Goal: Task Accomplishment & Management: Manage account settings

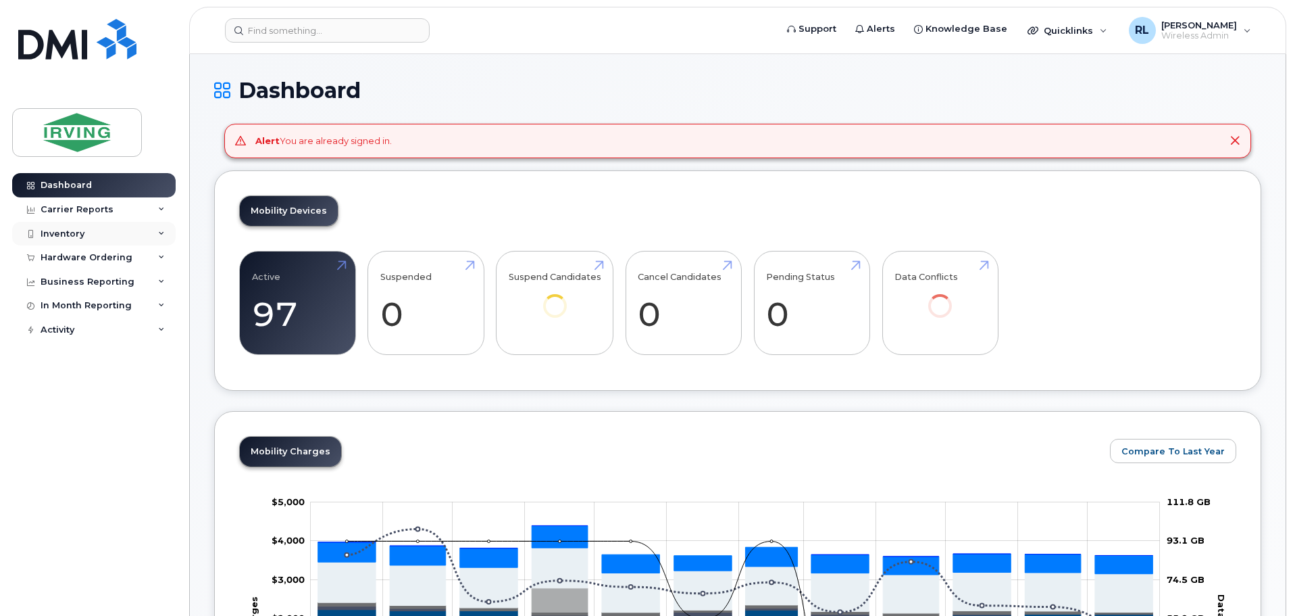
click at [67, 231] on div "Inventory" at bounding box center [63, 233] width 44 height 11
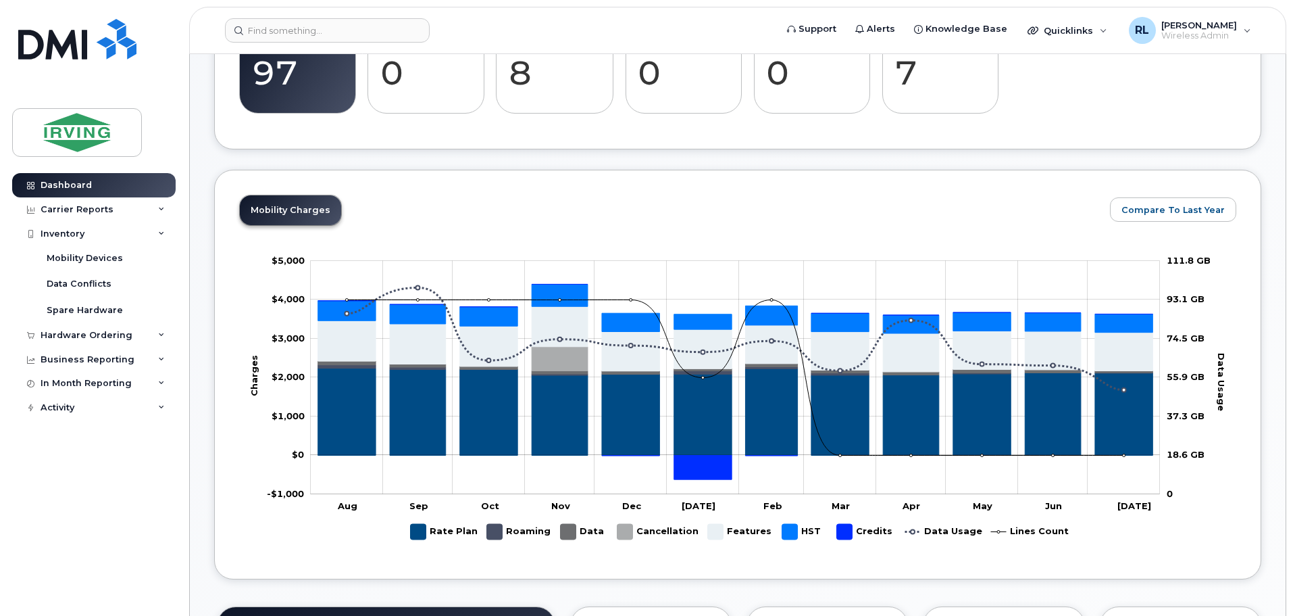
scroll to position [73, 0]
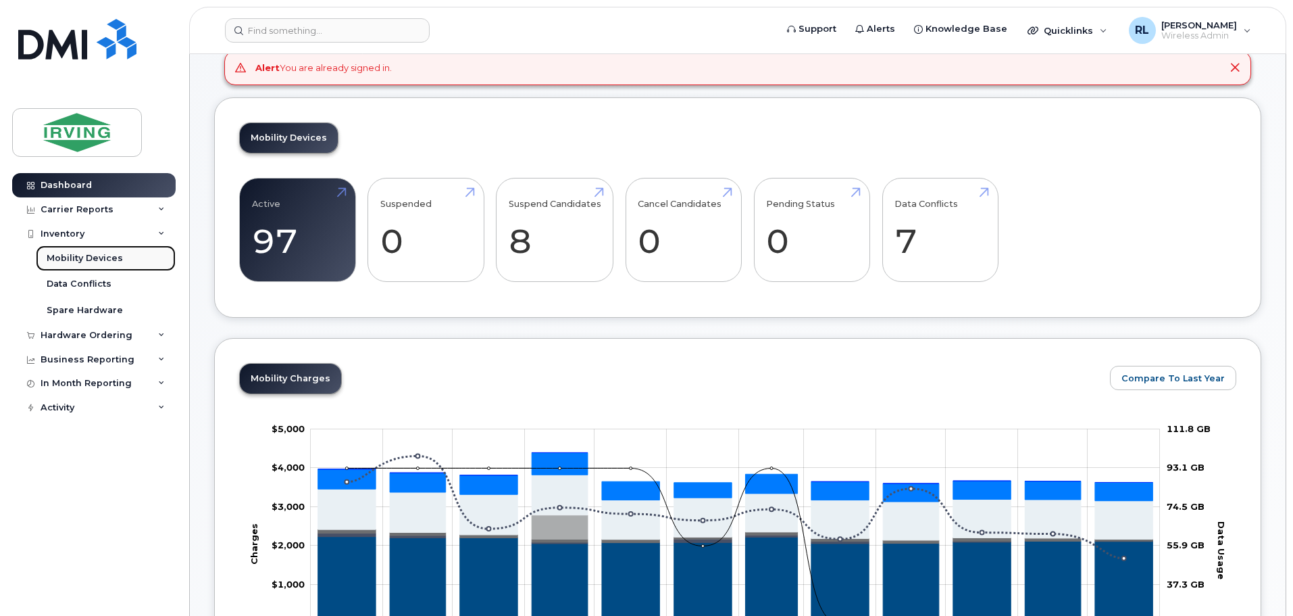
click at [75, 253] on div "Mobility Devices" at bounding box center [85, 258] width 76 height 12
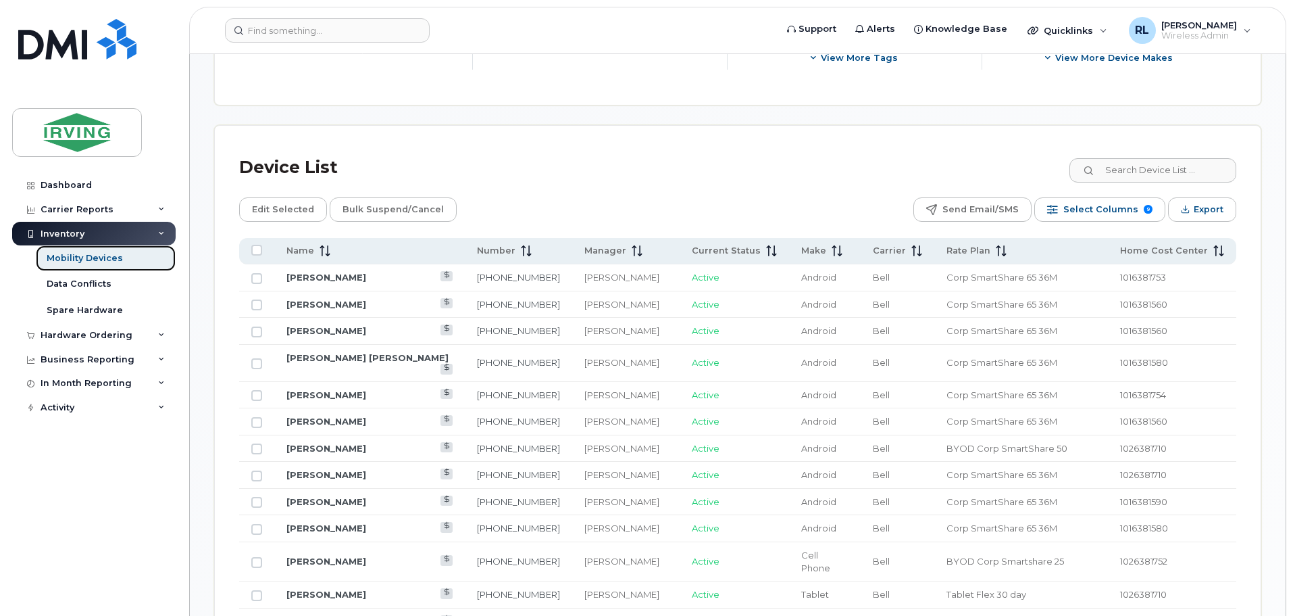
scroll to position [630, 0]
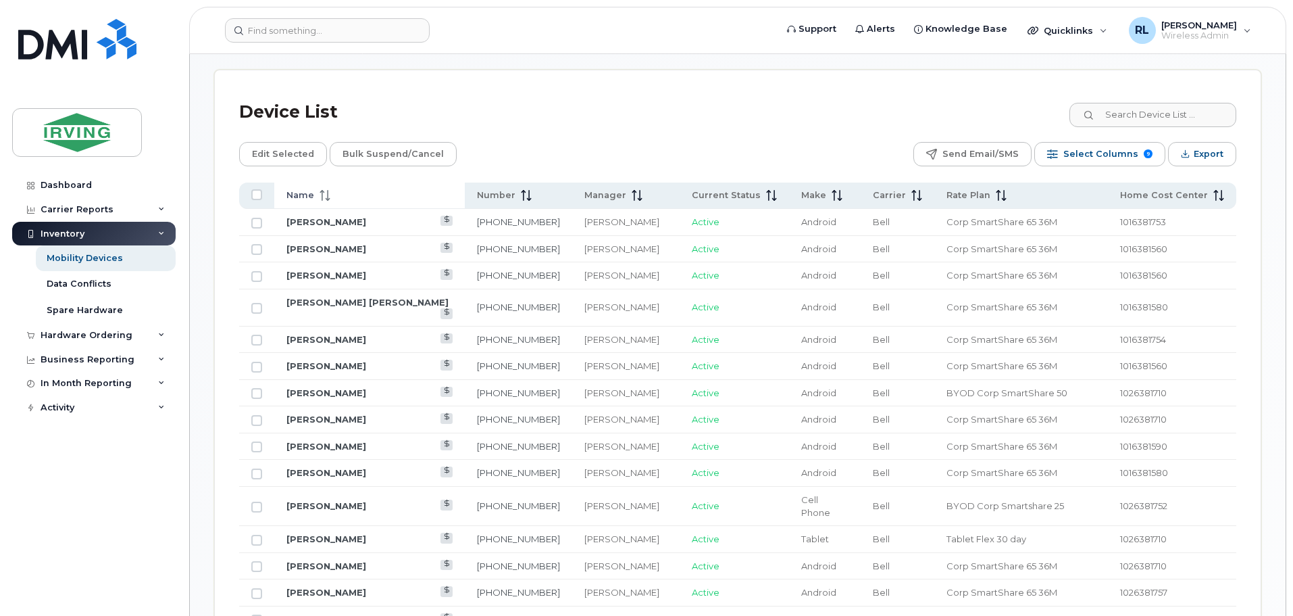
click at [327, 189] on div "Name" at bounding box center [370, 195] width 166 height 12
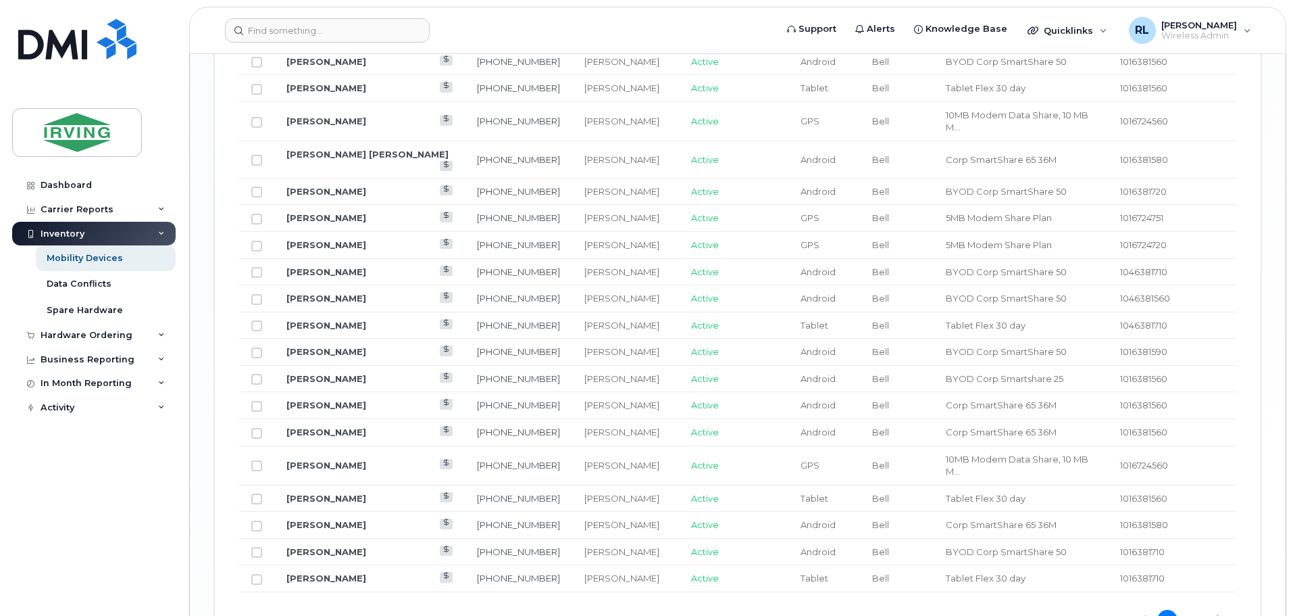
scroll to position [1672, 0]
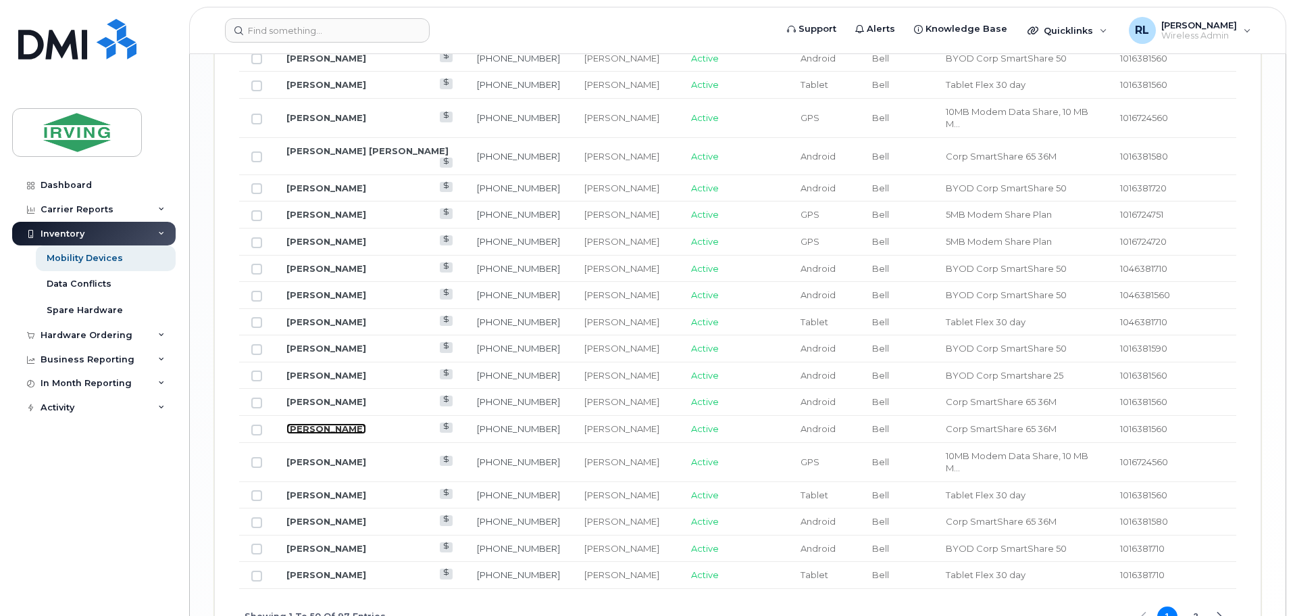
click at [309, 423] on link "[PERSON_NAME]" at bounding box center [327, 428] width 80 height 11
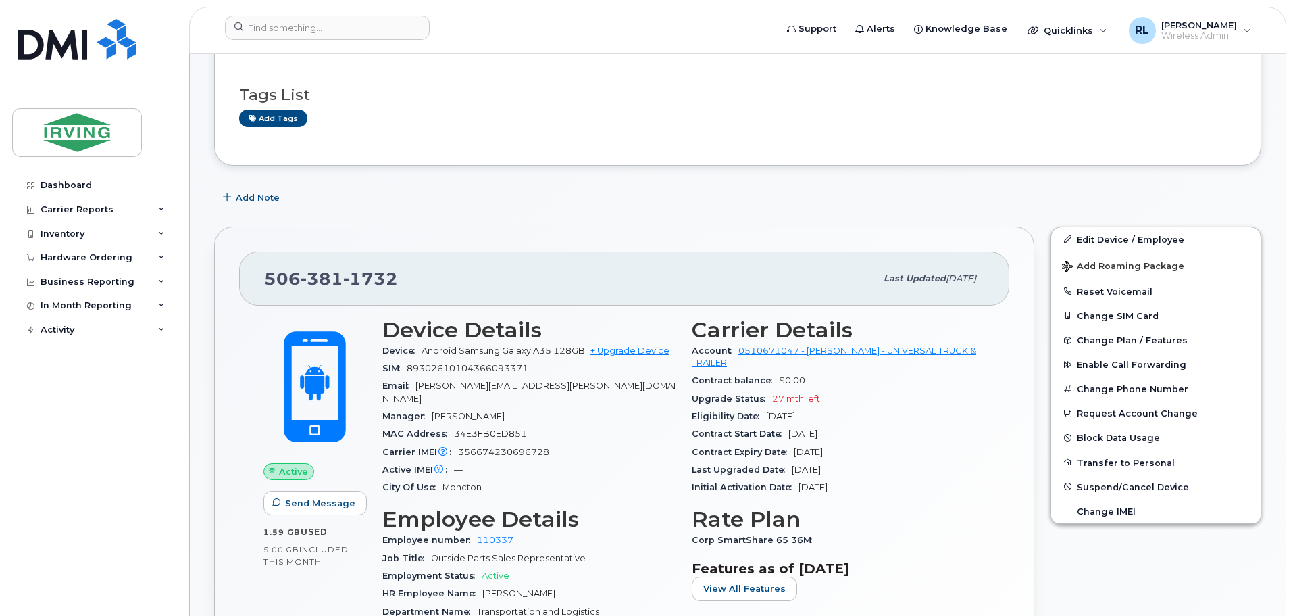
scroll to position [301, 0]
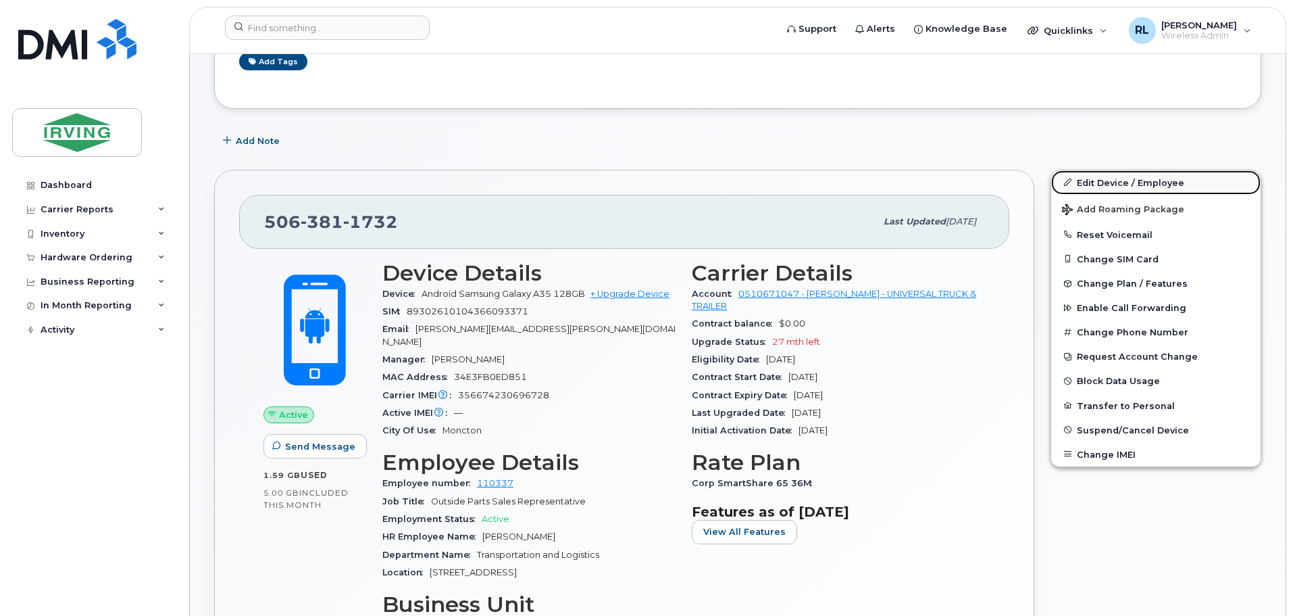
click at [1114, 180] on link "Edit Device / Employee" at bounding box center [1155, 182] width 209 height 24
